Goal: Transaction & Acquisition: Purchase product/service

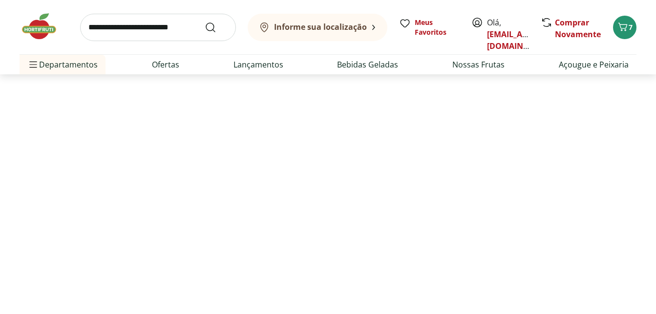
select select "**********"
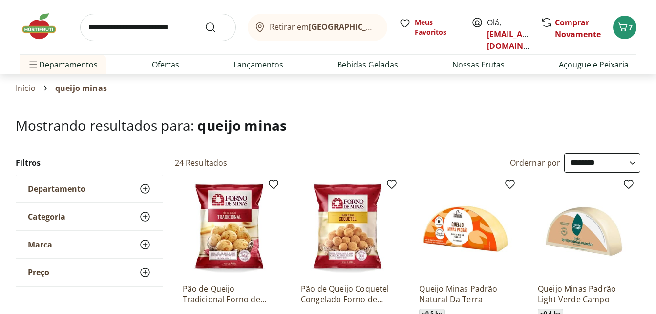
click at [169, 27] on input "search" at bounding box center [158, 27] width 156 height 27
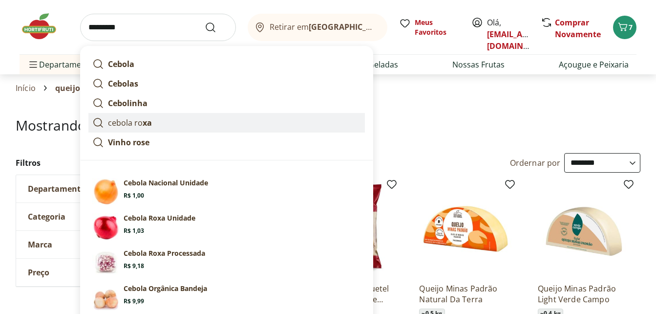
click at [148, 119] on strong "xa" at bounding box center [147, 122] width 9 height 11
type input "**********"
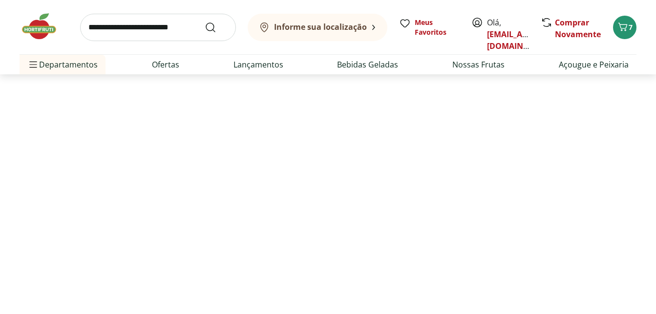
select select "**********"
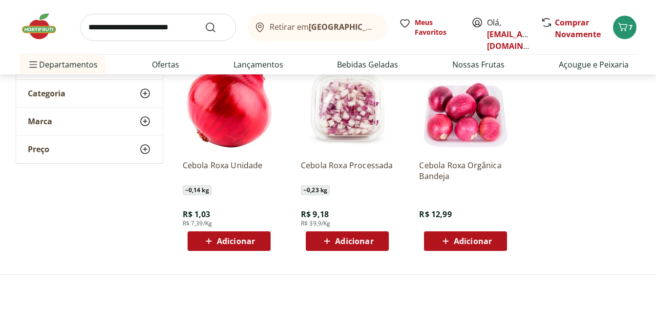
scroll to position [147, 0]
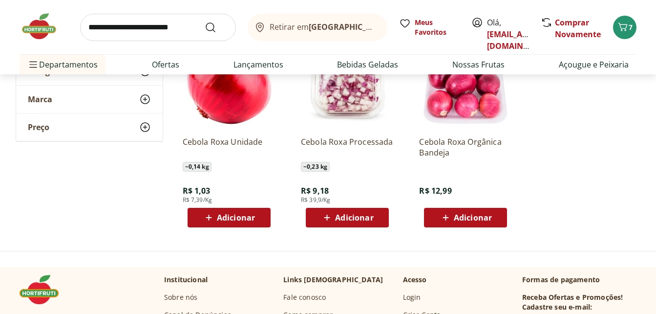
click at [239, 220] on span "Adicionar" at bounding box center [236, 217] width 38 height 8
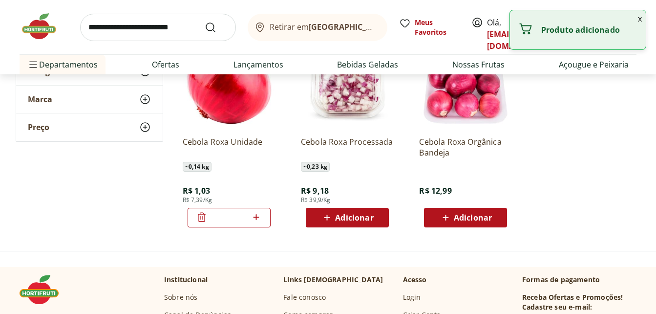
click at [259, 218] on icon at bounding box center [256, 217] width 12 height 12
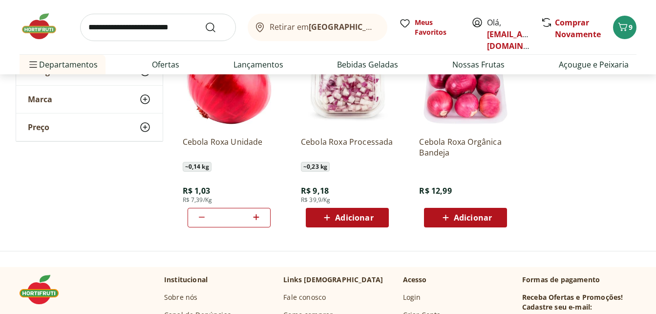
click at [259, 218] on icon at bounding box center [256, 217] width 12 height 12
click at [573, 185] on ul "Cebola Roxa Unidade ~ 0,14 kg R$ 1,03 R$ 7,39/Kg * Cebola Roxa Processada ~ 0,2…" at bounding box center [408, 131] width 466 height 207
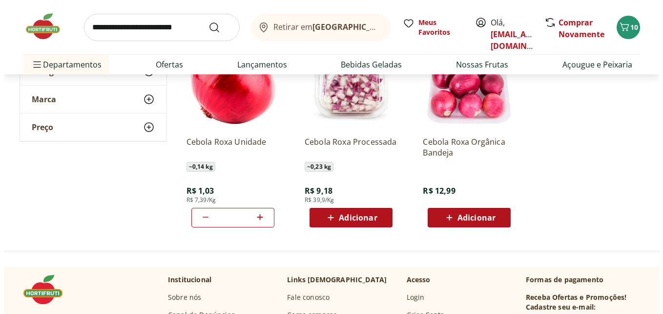
scroll to position [195, 0]
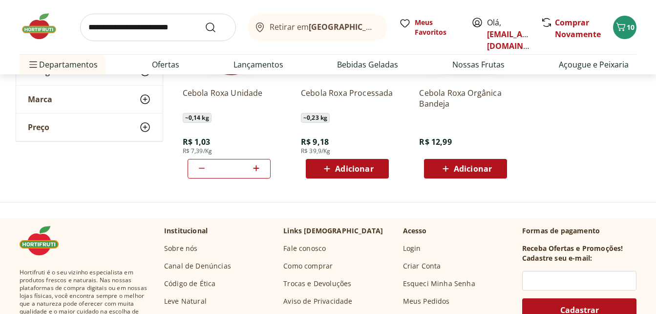
click at [256, 170] on icon at bounding box center [257, 168] width 6 height 6
type input "*"
click at [629, 29] on span "11" at bounding box center [631, 26] width 8 height 9
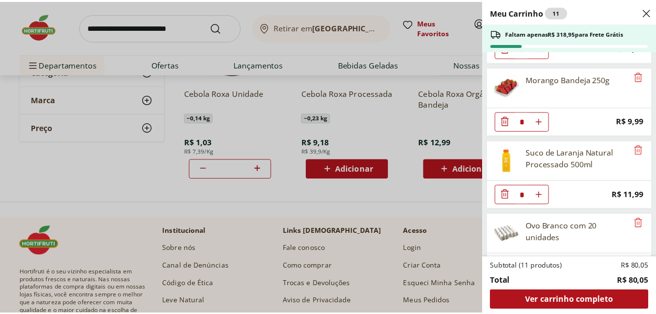
scroll to position [147, 0]
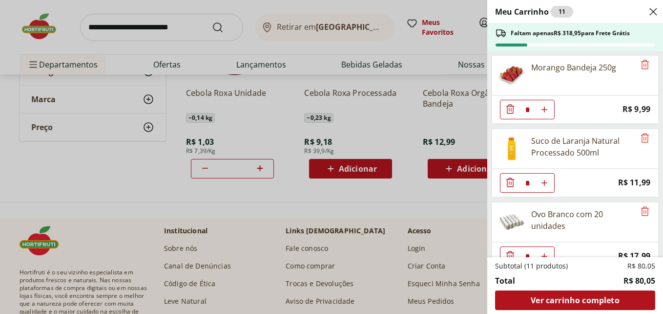
click at [511, 184] on icon "Diminuir Quantidade" at bounding box center [511, 182] width 12 height 12
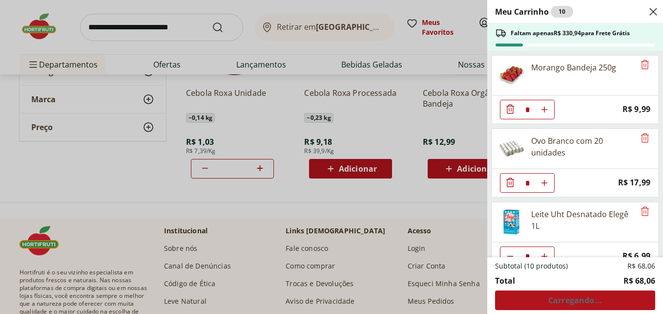
click at [125, 27] on div "Meu Carrinho 10 Faltam apenas R$ 330,94 para Frete Grátis Uva Preta sem Semente…" at bounding box center [331, 157] width 663 height 314
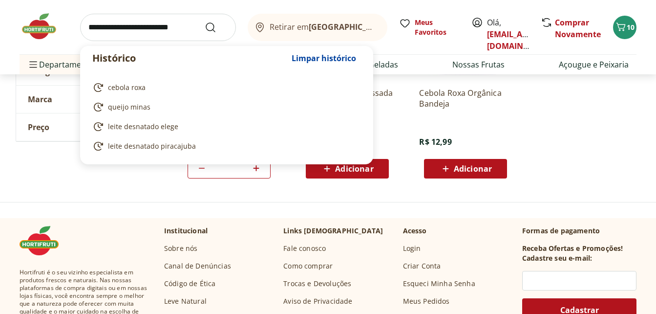
click at [125, 27] on input "search" at bounding box center [158, 27] width 156 height 27
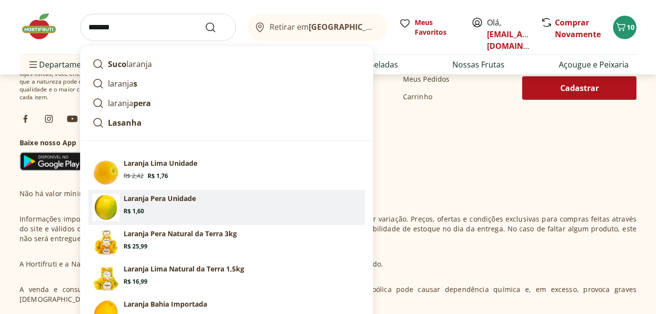
scroll to position [440, 0]
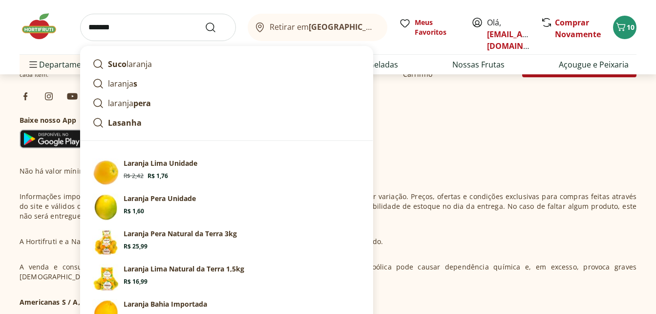
click at [150, 31] on input "*******" at bounding box center [158, 27] width 156 height 27
type input "*******"
click at [205, 21] on button "Submit Search" at bounding box center [216, 27] width 23 height 12
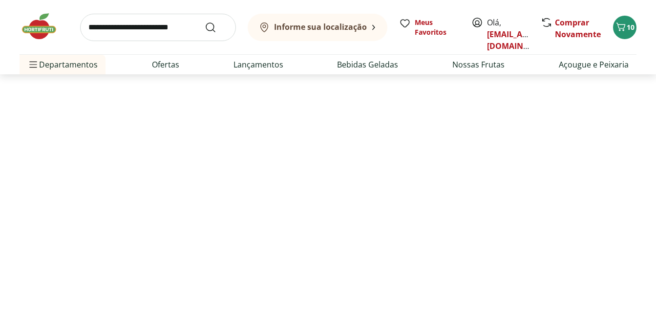
select select "**********"
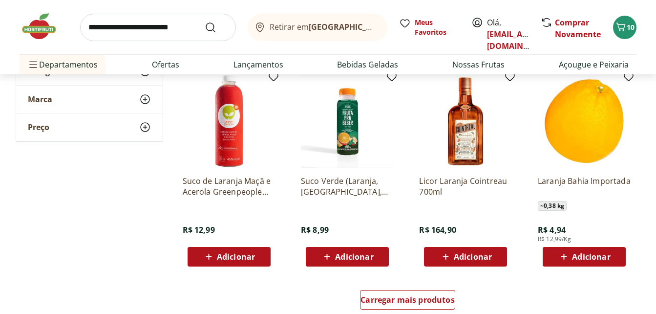
scroll to position [635, 0]
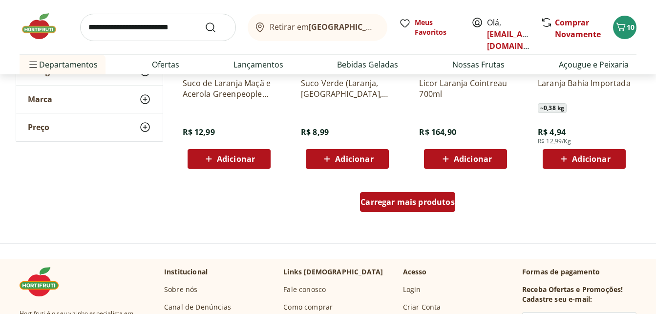
click at [434, 208] on div "Carregar mais produtos" at bounding box center [407, 202] width 95 height 20
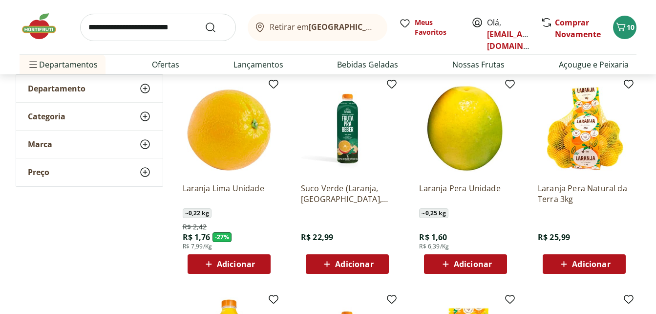
scroll to position [98, 0]
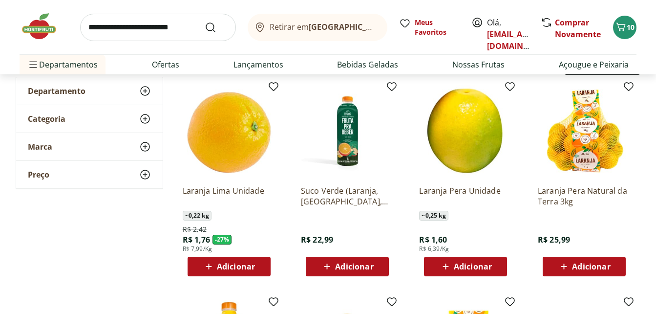
click at [457, 268] on span "Adicionar" at bounding box center [473, 266] width 38 height 8
click at [494, 267] on icon at bounding box center [493, 266] width 12 height 12
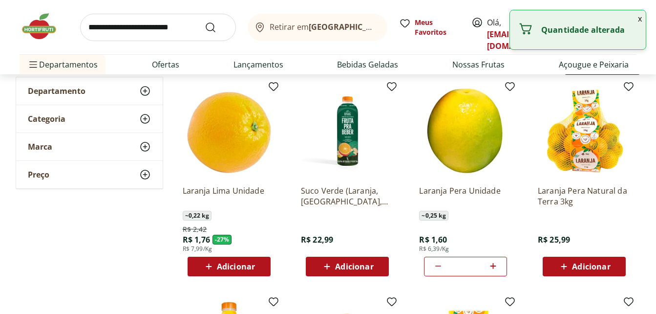
click at [494, 267] on icon at bounding box center [493, 266] width 12 height 12
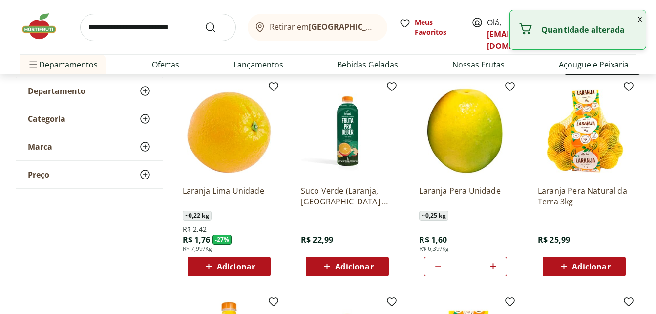
click at [494, 267] on icon at bounding box center [493, 266] width 12 height 12
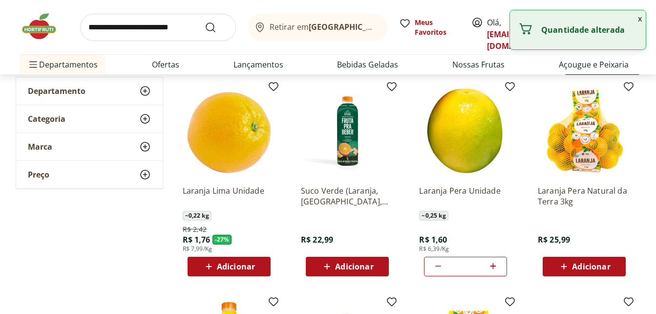
type input "**"
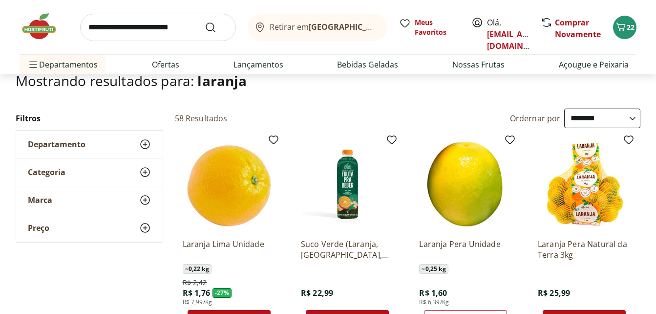
scroll to position [0, 0]
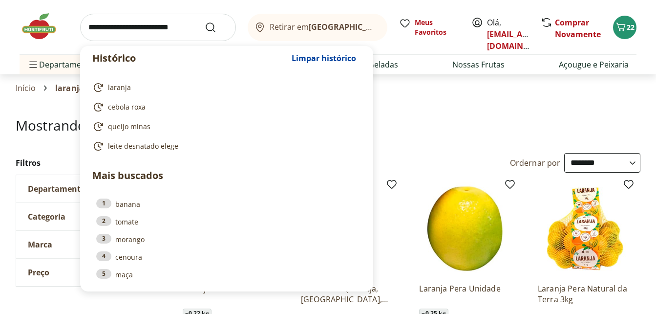
click at [179, 25] on input "search" at bounding box center [158, 27] width 156 height 27
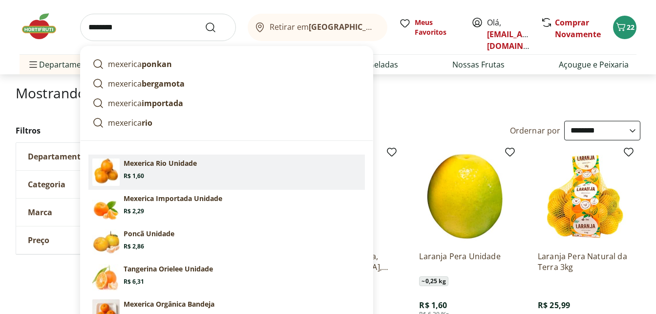
scroll to position [49, 0]
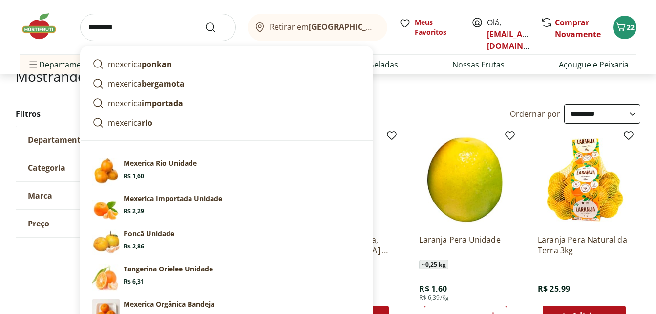
type input "********"
click at [205, 21] on button "Submit Search" at bounding box center [216, 27] width 23 height 12
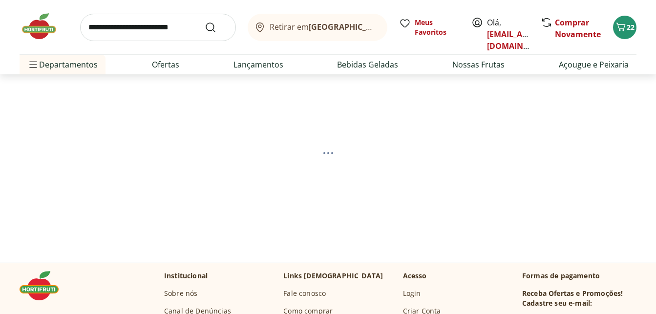
select select "**********"
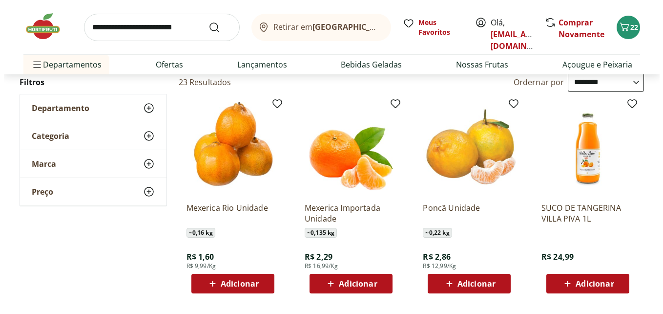
scroll to position [98, 0]
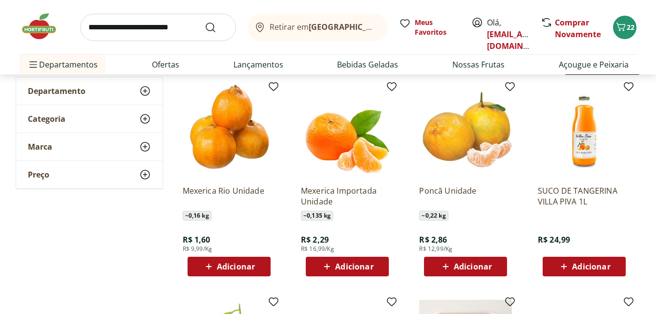
click at [224, 266] on span "Adicionar" at bounding box center [236, 266] width 38 height 8
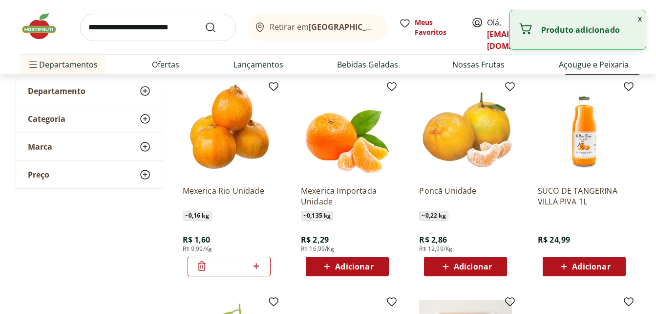
click at [254, 266] on icon at bounding box center [256, 266] width 12 height 12
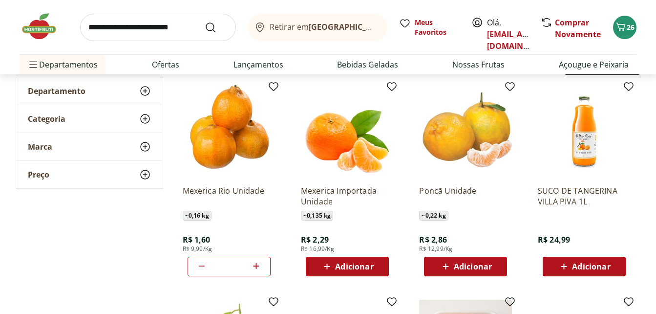
click at [254, 266] on icon at bounding box center [256, 266] width 12 height 12
type input "*"
click at [629, 31] on span "27" at bounding box center [631, 26] width 8 height 9
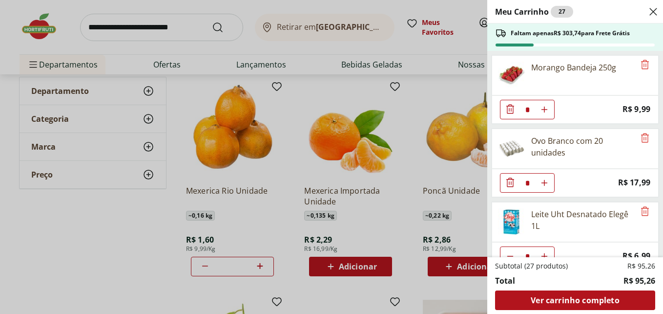
scroll to position [195, 0]
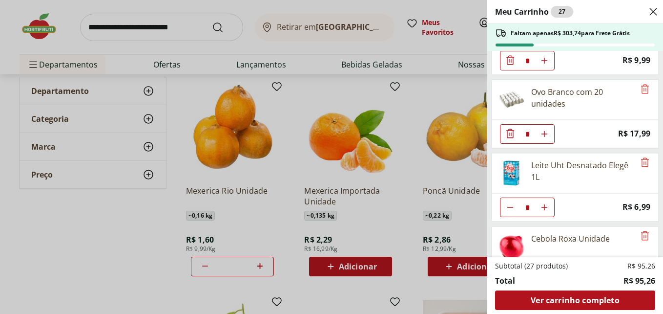
click at [509, 209] on icon "Diminuir Quantidade" at bounding box center [511, 207] width 8 height 8
type input "*"
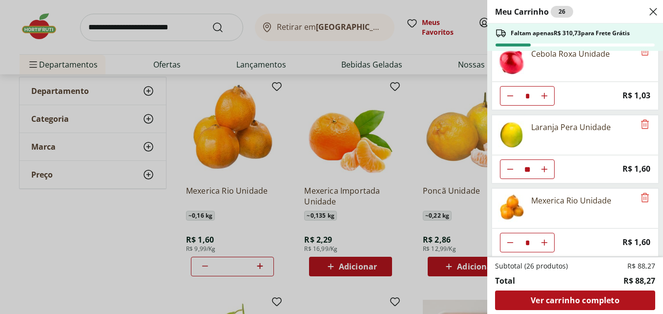
scroll to position [384, 0]
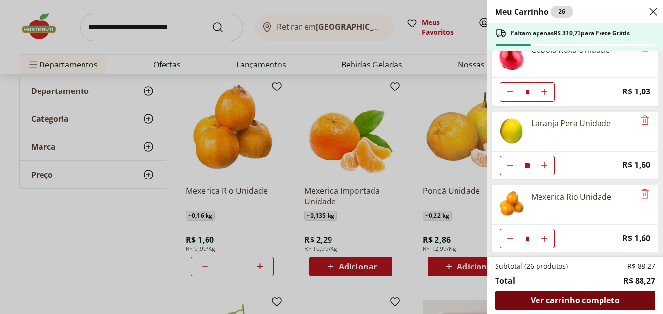
click at [593, 292] on div "Ver carrinho completo" at bounding box center [575, 300] width 160 height 20
